Goal: Task Accomplishment & Management: Manage account settings

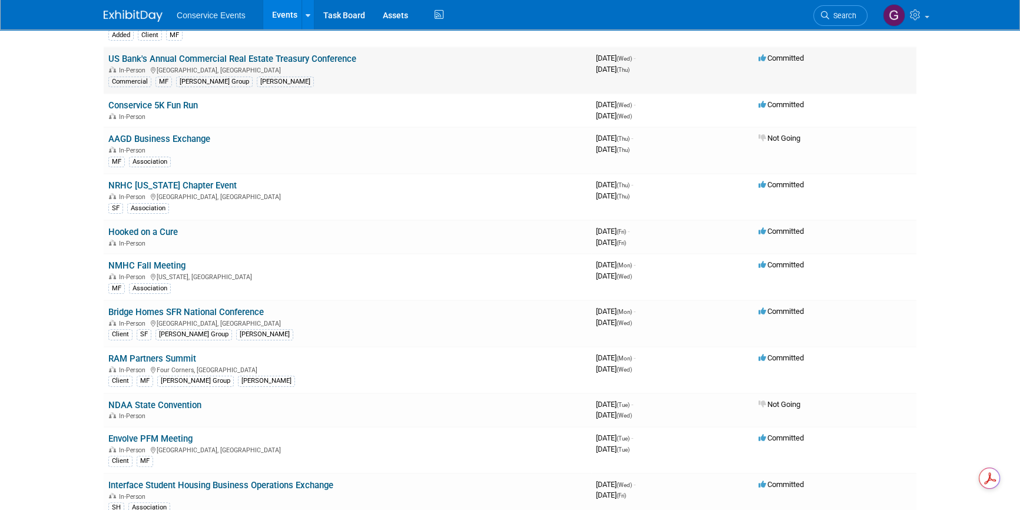
scroll to position [267, 0]
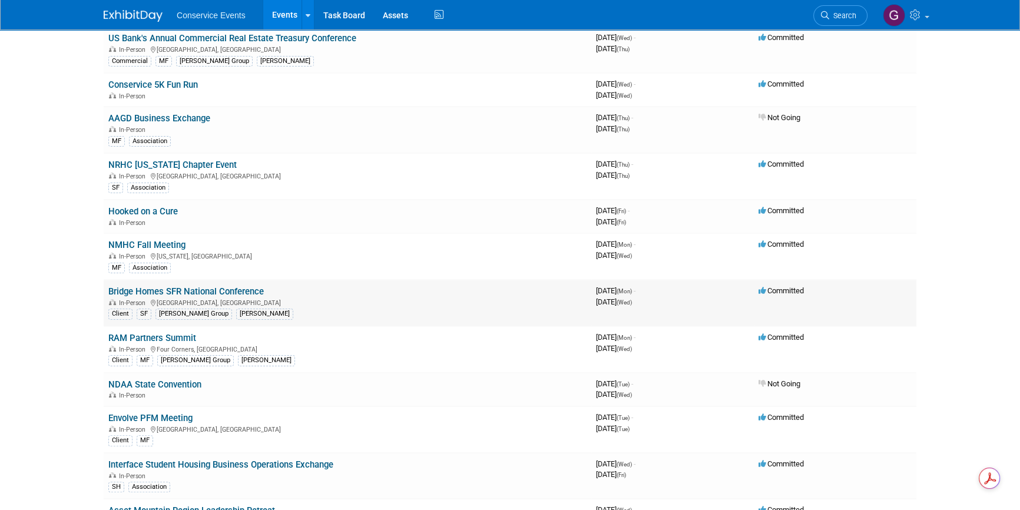
click at [194, 288] on link "Bridge Homes SFR National Conference" at bounding box center [185, 291] width 155 height 11
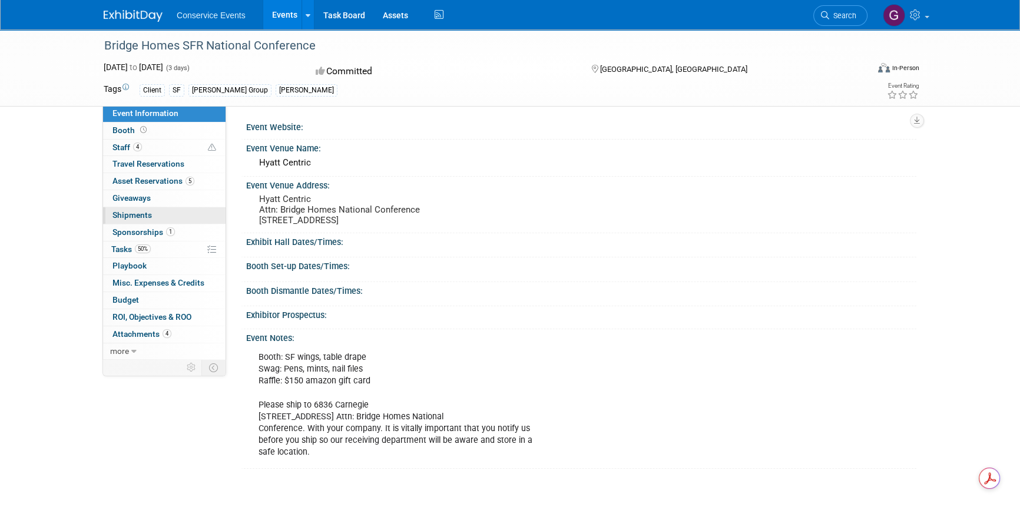
click at [135, 212] on span "Shipments 0" at bounding box center [131, 214] width 39 height 9
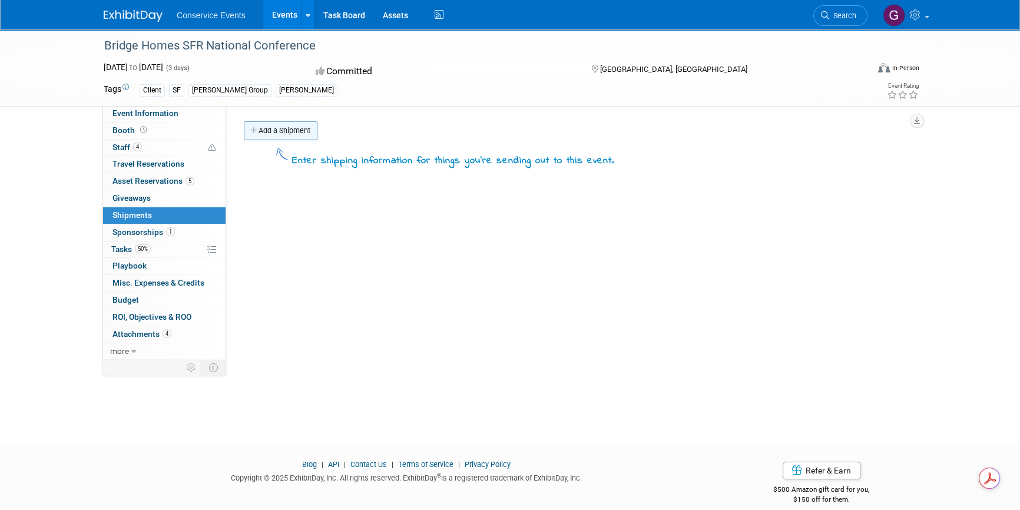
click at [275, 129] on link "Add a Shipment" at bounding box center [281, 130] width 74 height 19
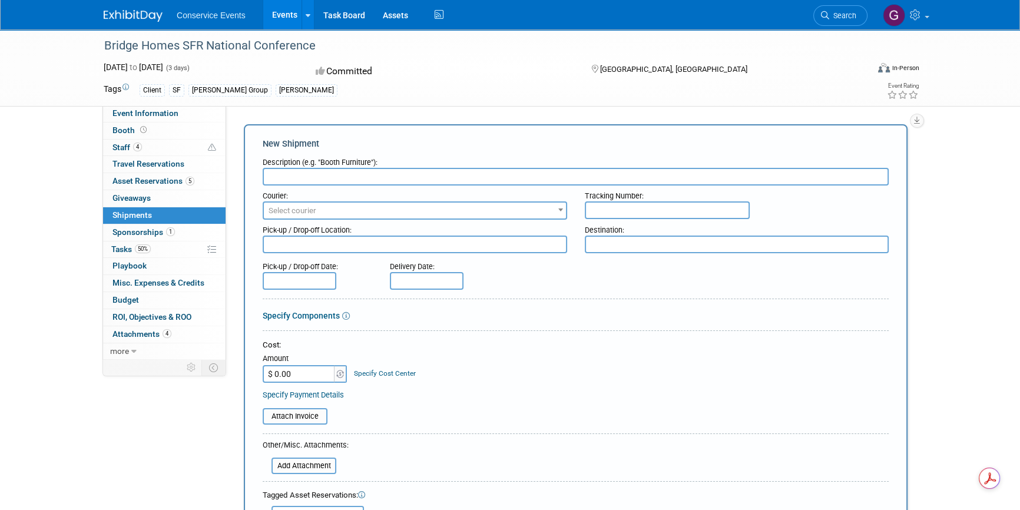
click at [296, 174] on input "text" at bounding box center [576, 177] width 626 height 18
type input "ship to:"
click at [317, 206] on span "Select courier" at bounding box center [415, 211] width 302 height 16
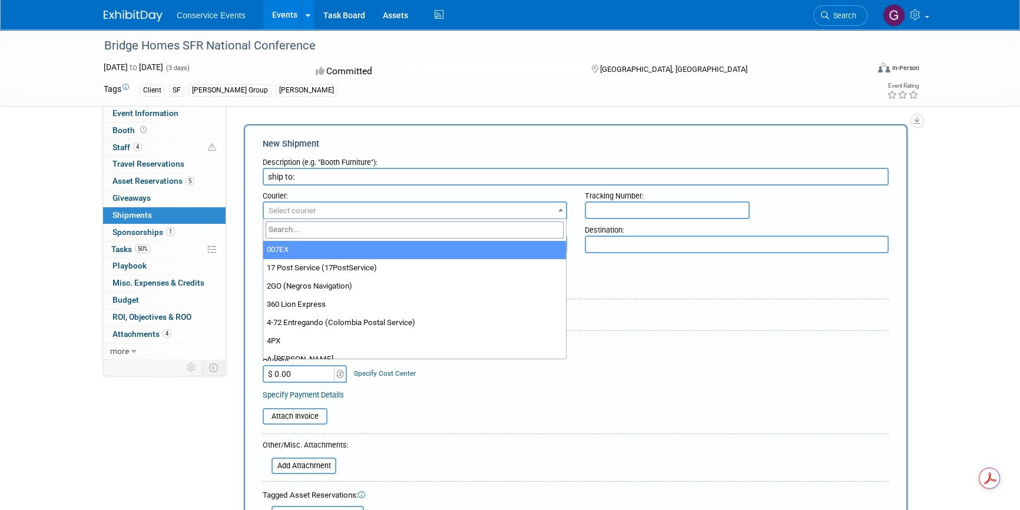
click at [318, 233] on input "search" at bounding box center [415, 229] width 299 height 17
type input "fed"
select select "206"
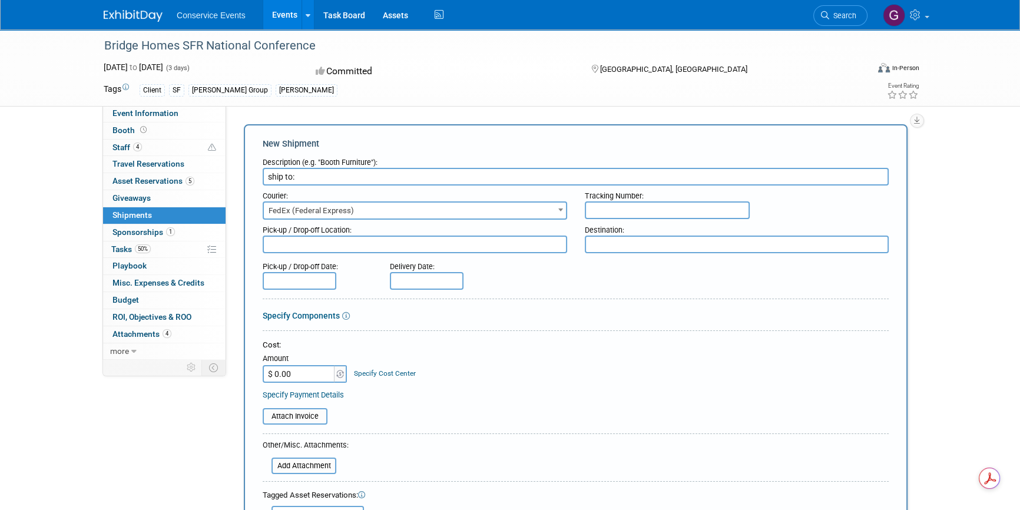
click at [613, 202] on input "text" at bounding box center [667, 210] width 165 height 18
paste input "884261961487"
type input "884261961487"
click at [343, 240] on textarea at bounding box center [415, 245] width 305 height 18
type textarea "Taylor CLE"
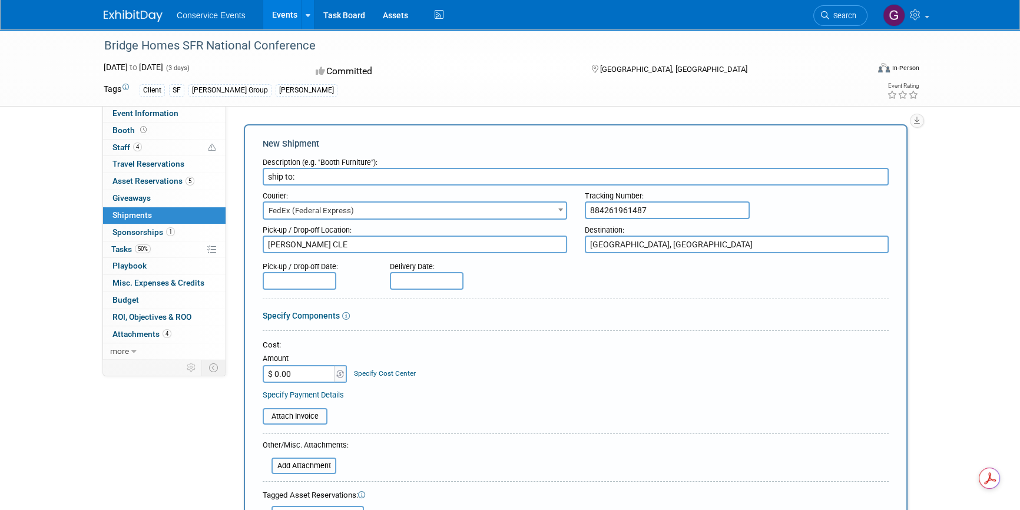
type textarea "[GEOGRAPHIC_DATA], [GEOGRAPHIC_DATA]"
click at [274, 282] on input "text" at bounding box center [300, 281] width 74 height 18
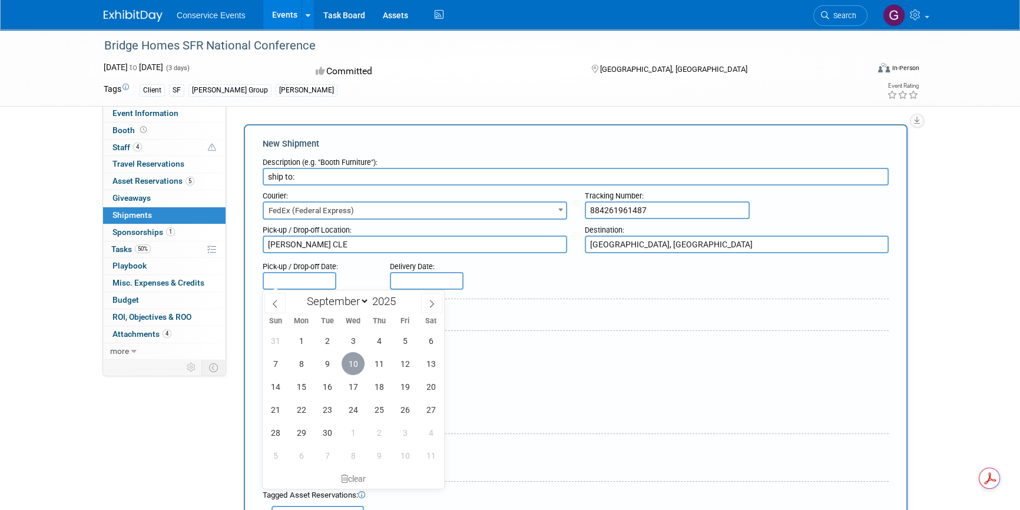
click at [351, 363] on span "10" at bounding box center [353, 363] width 23 height 23
type input "Sep 10, 2025"
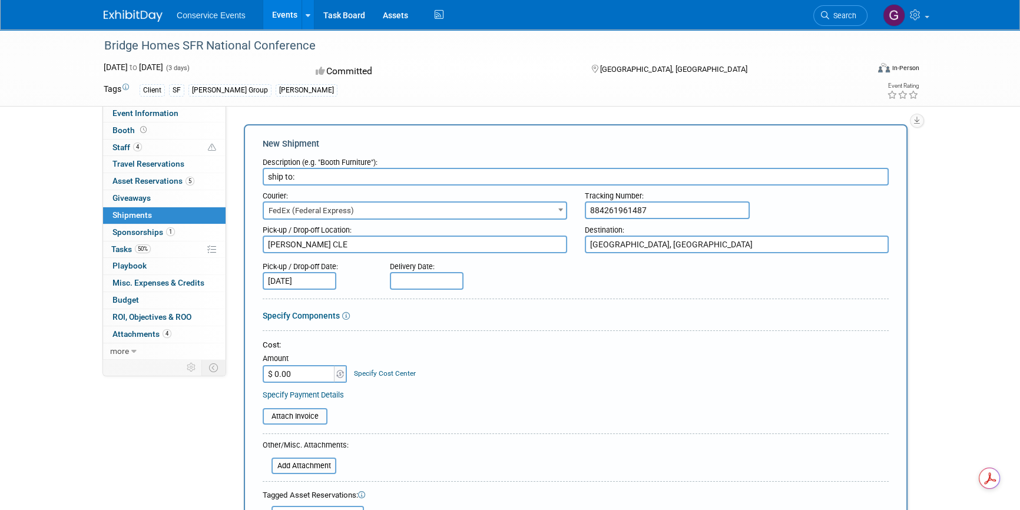
click at [418, 281] on input "text" at bounding box center [427, 281] width 74 height 18
click at [532, 365] on span "12" at bounding box center [532, 363] width 23 height 23
type input "Sep 12, 2025"
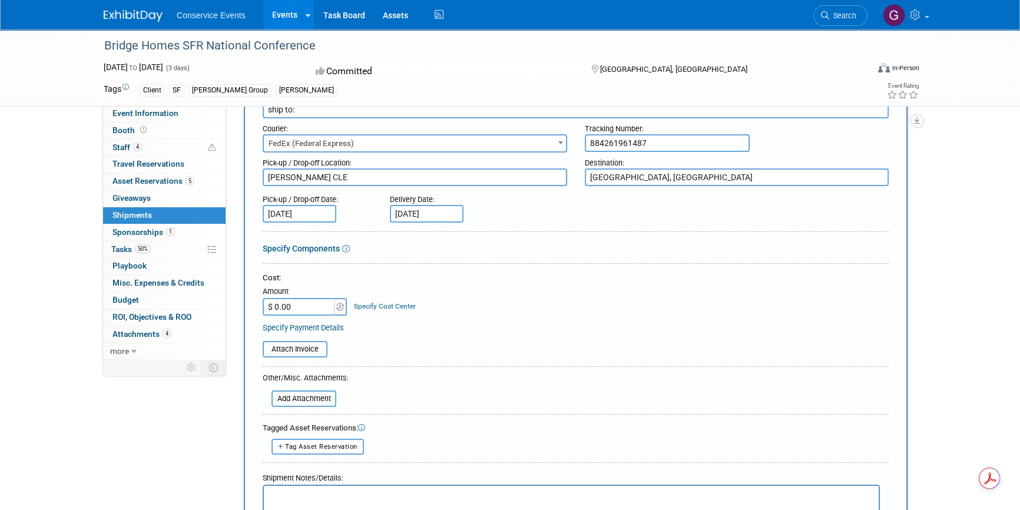
scroll to position [267, 0]
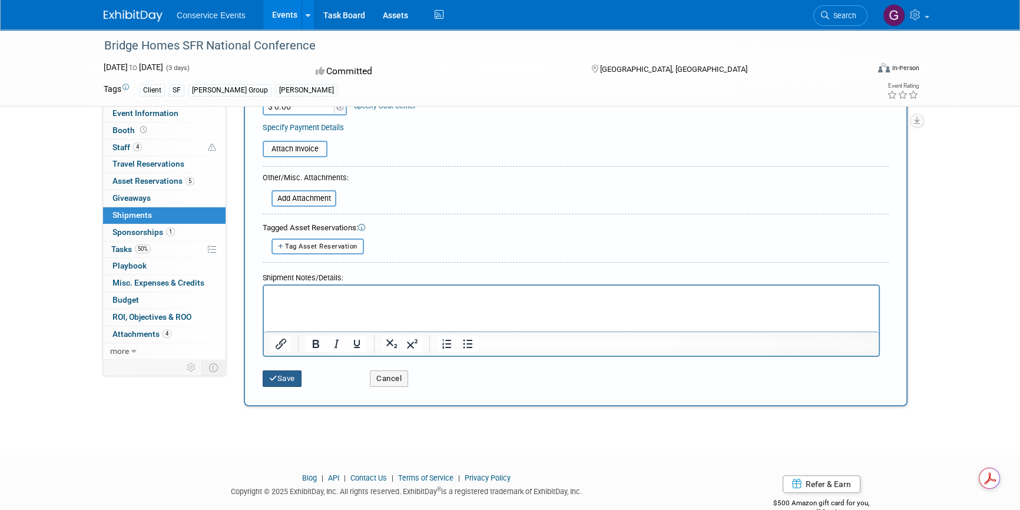
click at [296, 376] on button "Save" at bounding box center [282, 378] width 39 height 16
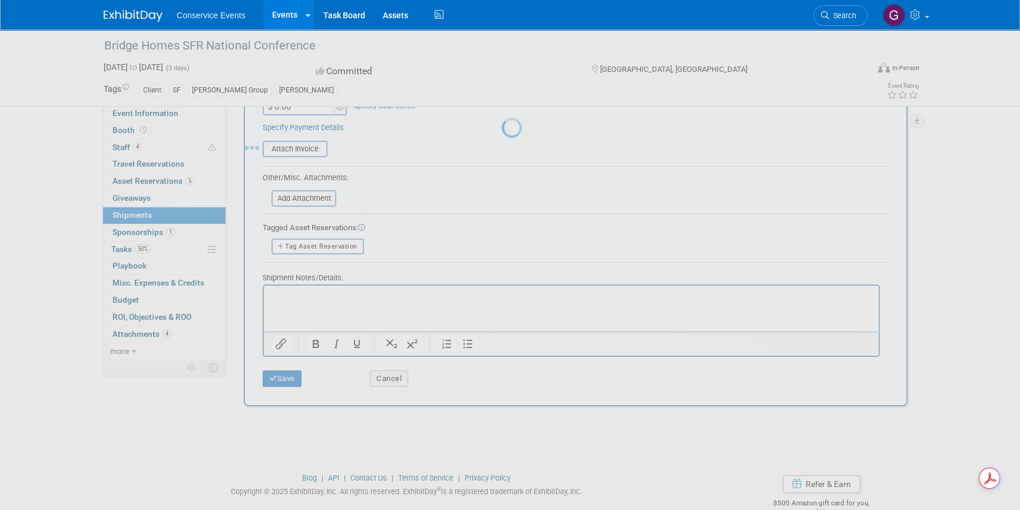
scroll to position [14, 0]
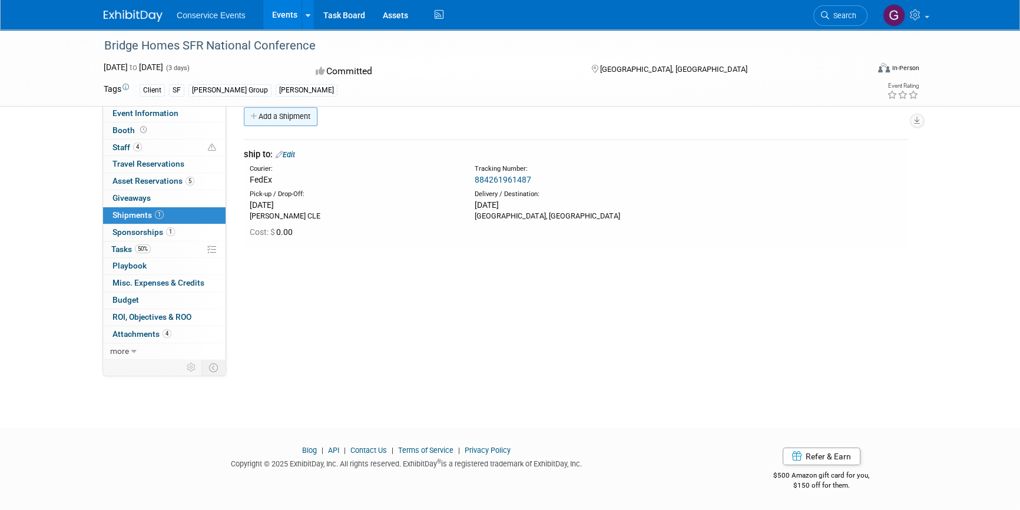
click at [267, 115] on link "Add a Shipment" at bounding box center [281, 116] width 74 height 19
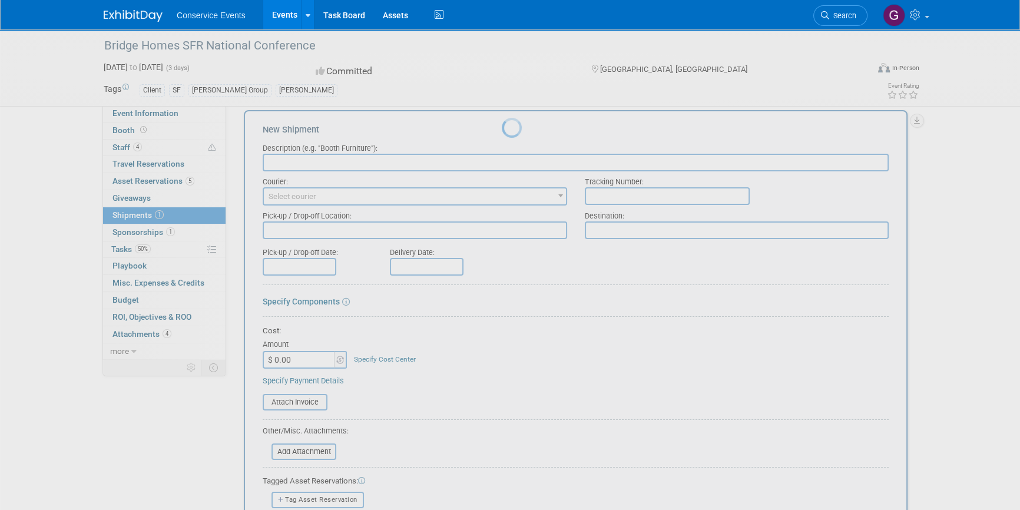
scroll to position [0, 0]
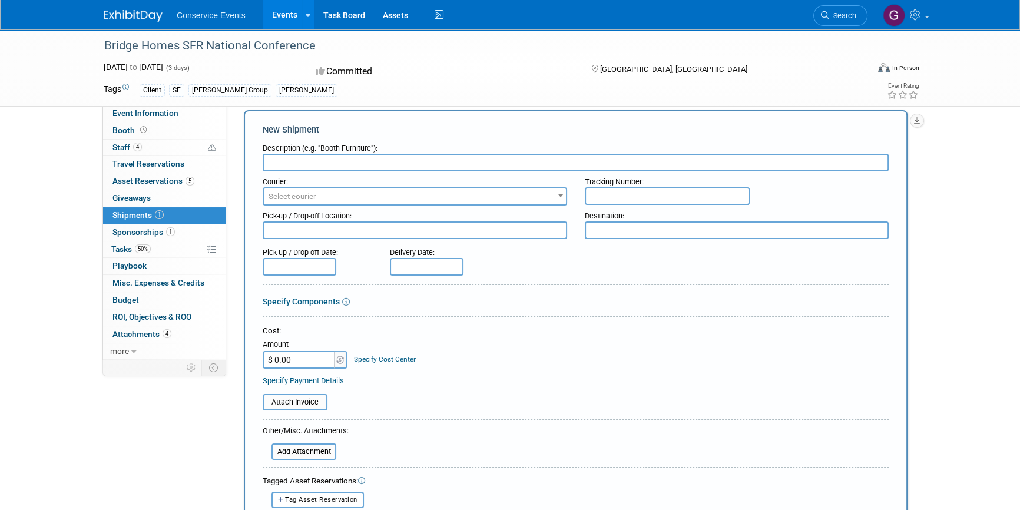
click at [292, 161] on input "text" at bounding box center [576, 163] width 626 height 18
type input "return all properties"
click at [309, 190] on span "Select courier" at bounding box center [415, 196] width 302 height 16
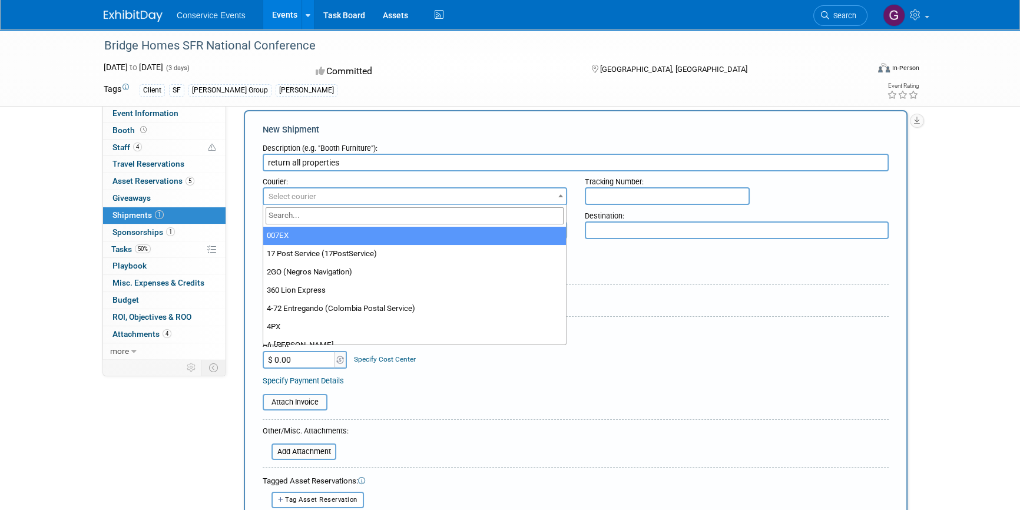
click at [313, 217] on input "search" at bounding box center [415, 215] width 299 height 17
type input "fed"
select select "206"
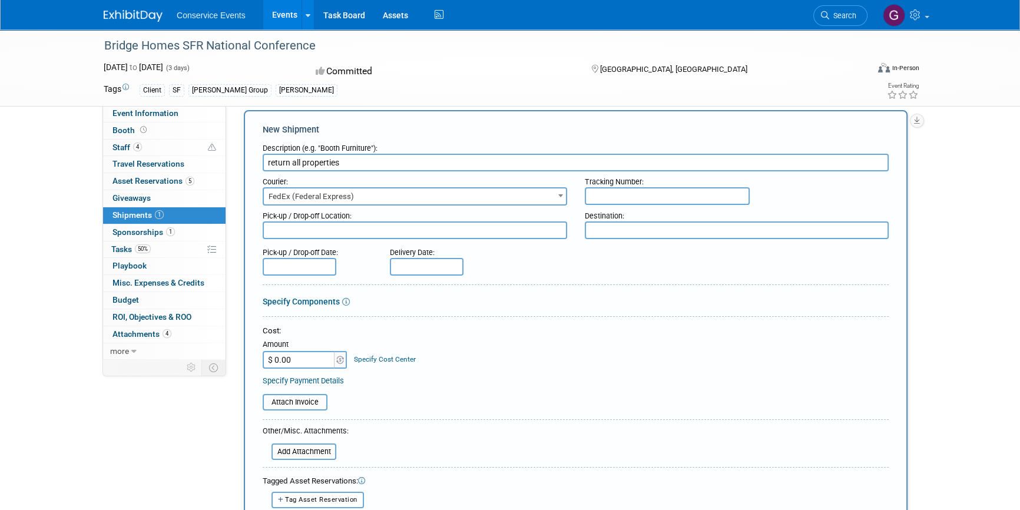
click at [621, 195] on input "text" at bounding box center [667, 196] width 165 height 18
type input "817927025918"
click at [429, 231] on textarea at bounding box center [415, 230] width 305 height 18
click at [626, 231] on textarea at bounding box center [737, 230] width 305 height 18
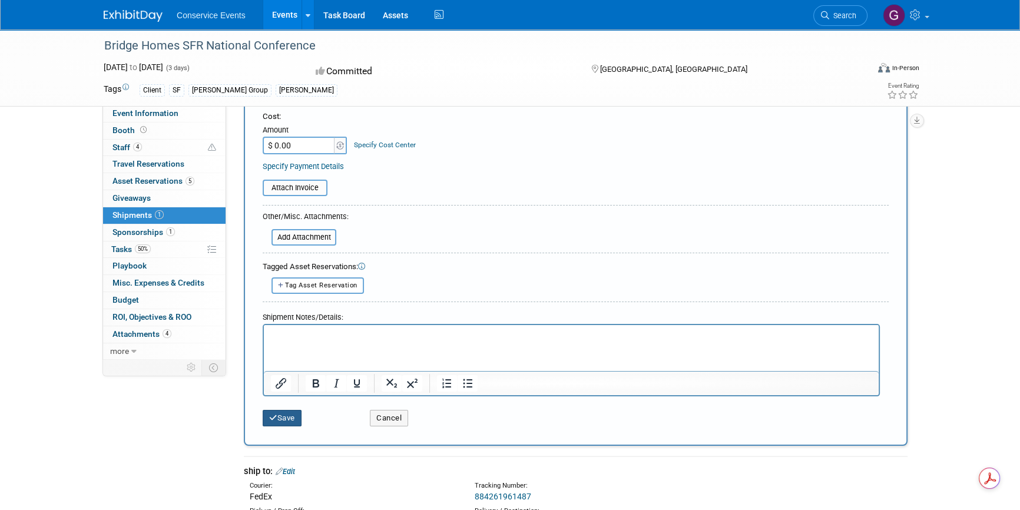
type textarea "Taylor CLE"
click at [288, 416] on button "Save" at bounding box center [282, 418] width 39 height 16
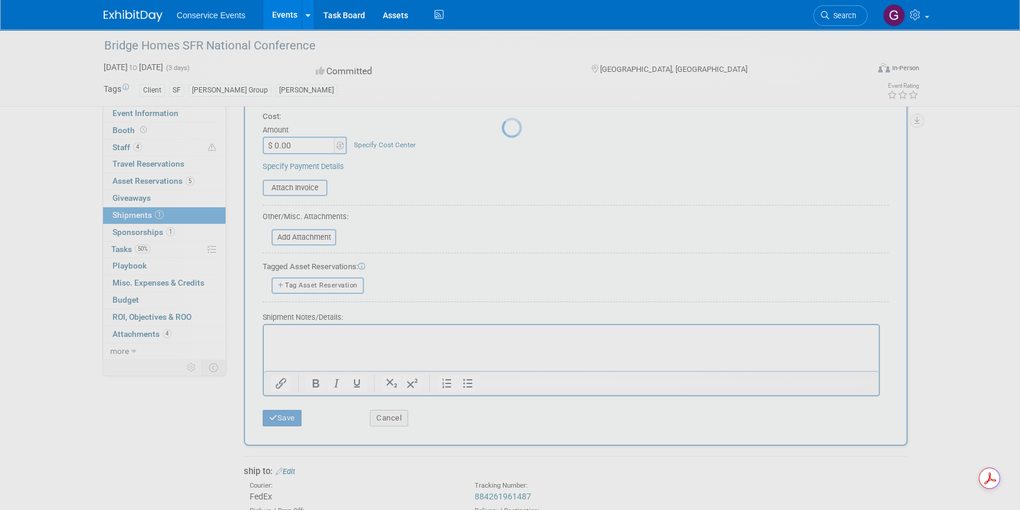
scroll to position [14, 0]
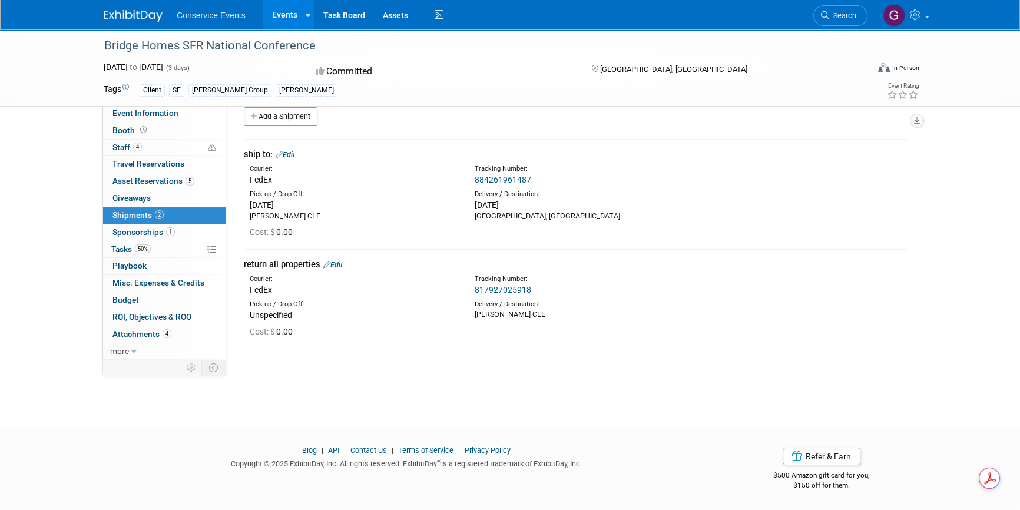
click at [276, 12] on link "Events" at bounding box center [284, 14] width 43 height 29
